Goal: Information Seeking & Learning: Understand process/instructions

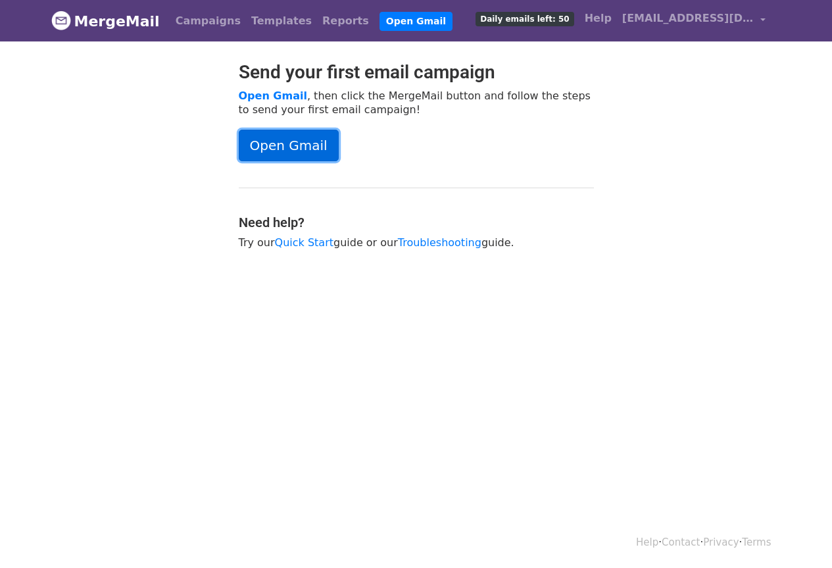
click at [286, 130] on link "Open Gmail" at bounding box center [289, 146] width 100 height 32
click at [408, 236] on p "Try our Quick Start guide or our Troubleshooting guide." at bounding box center [416, 243] width 355 height 14
click at [422, 244] on link "Troubleshooting" at bounding box center [440, 242] width 84 height 13
